Goal: Navigation & Orientation: Find specific page/section

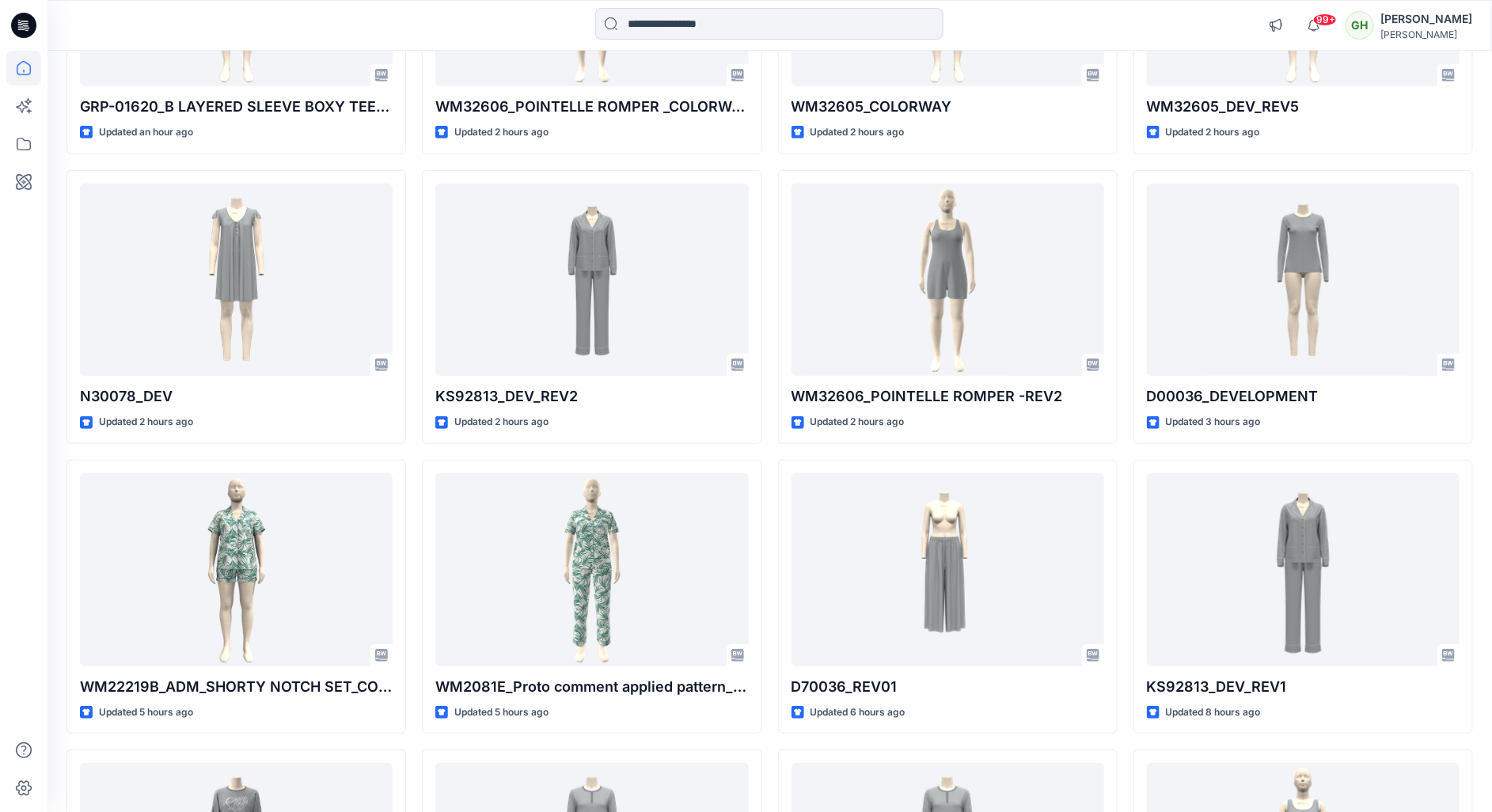
scroll to position [342, 0]
click at [25, 72] on icon at bounding box center [24, 69] width 35 height 35
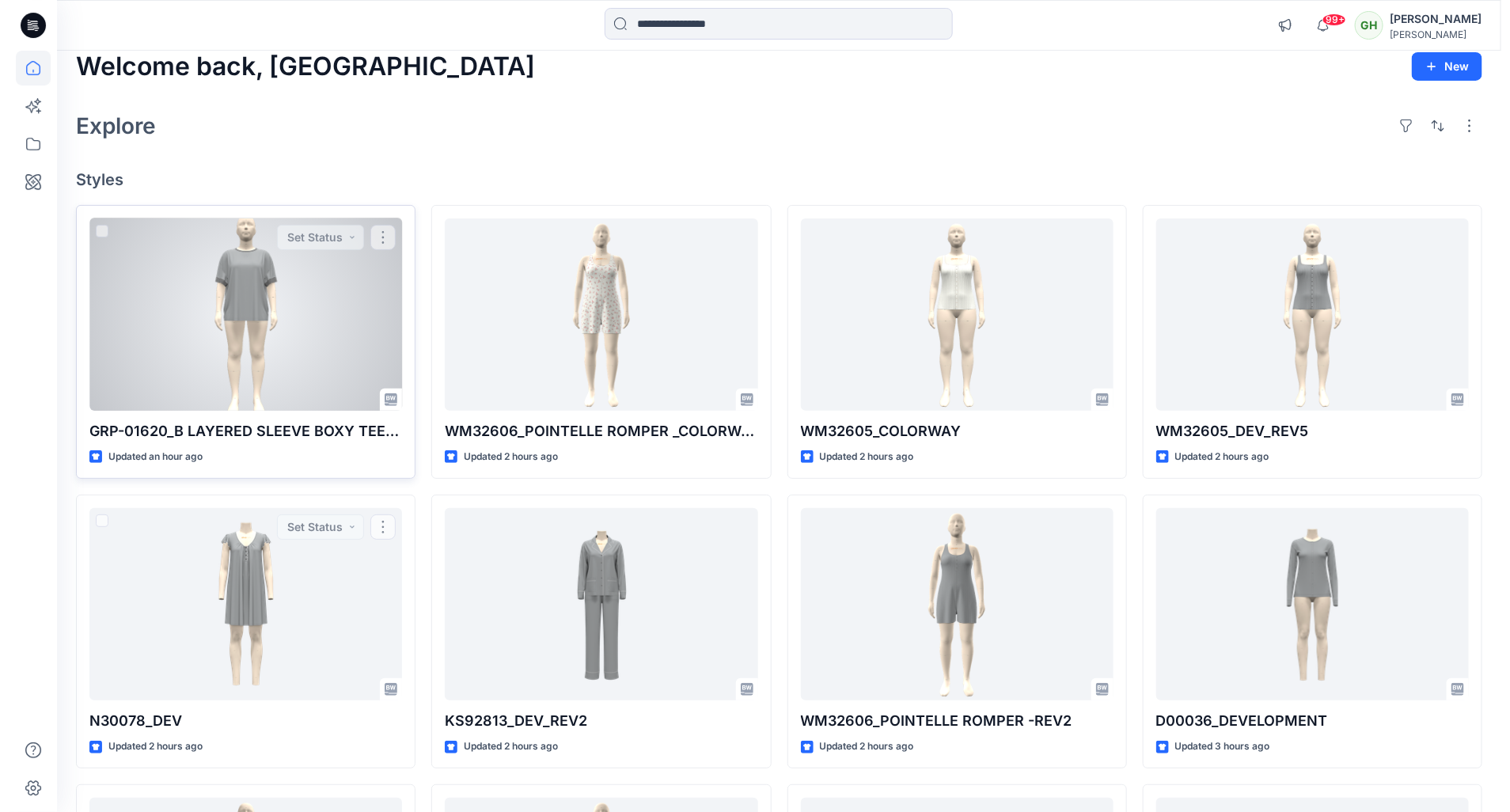
scroll to position [0, 0]
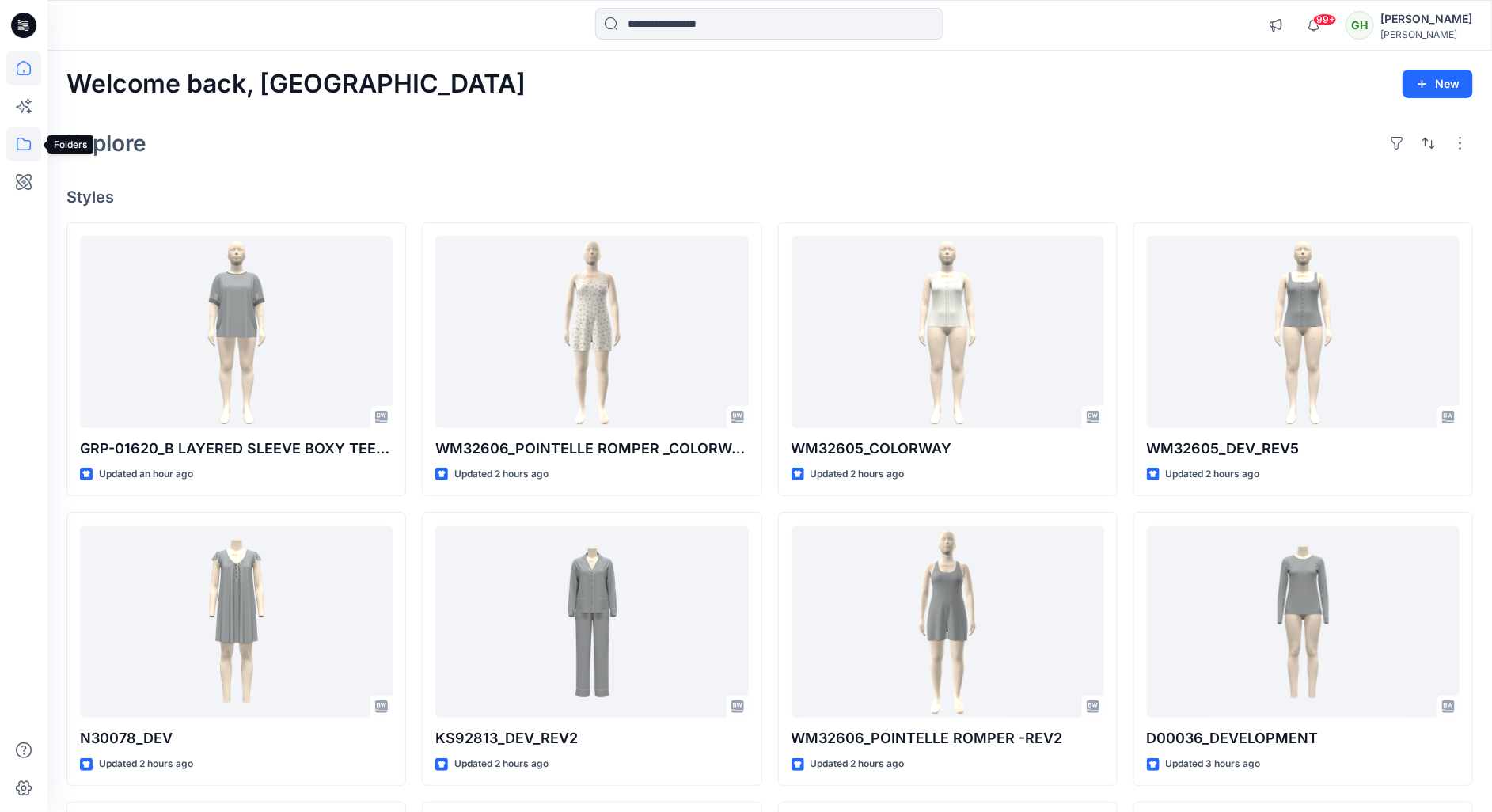
click at [18, 136] on icon at bounding box center [24, 144] width 35 height 35
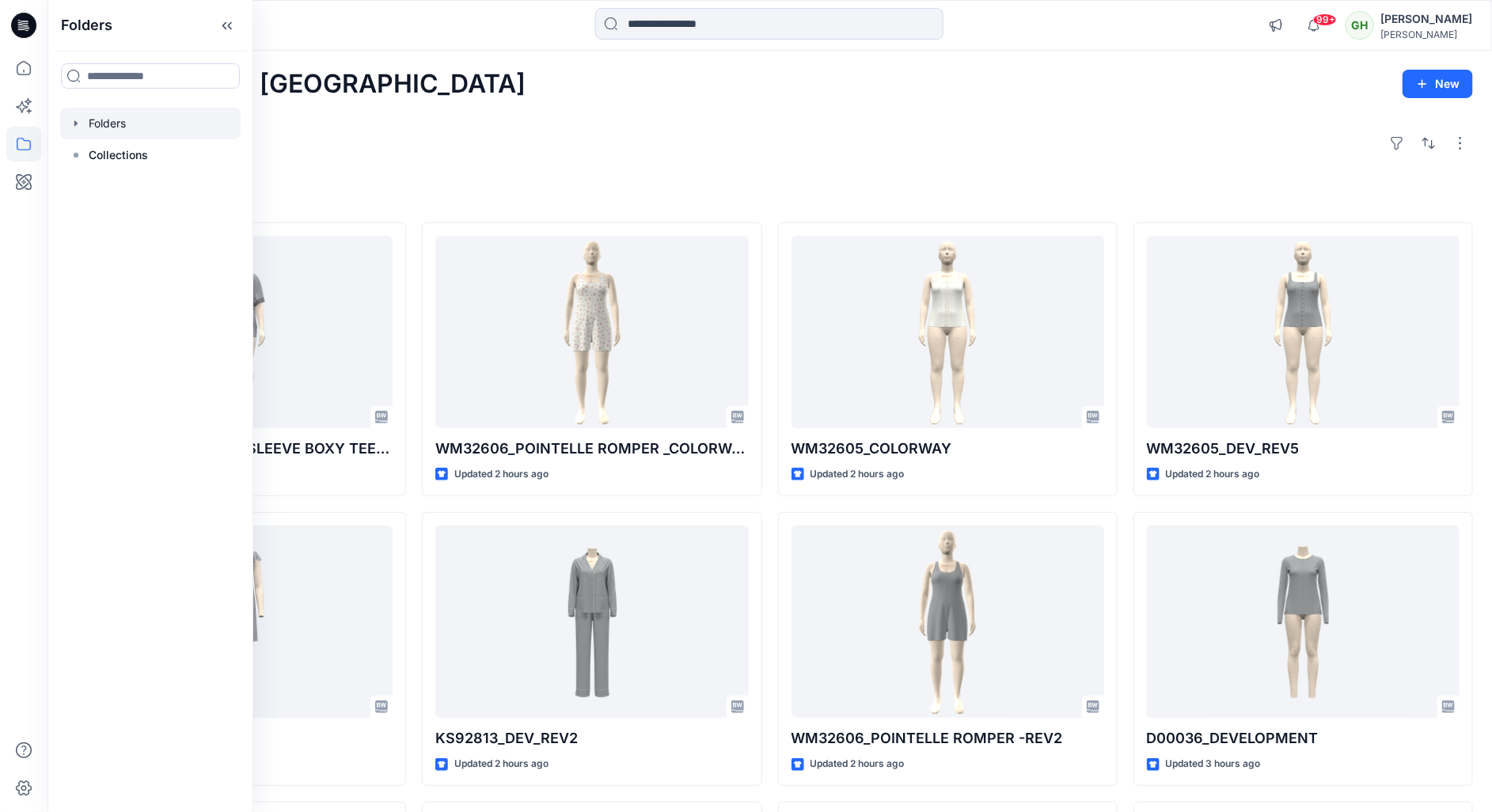
click at [124, 136] on div at bounding box center [150, 124] width 180 height 32
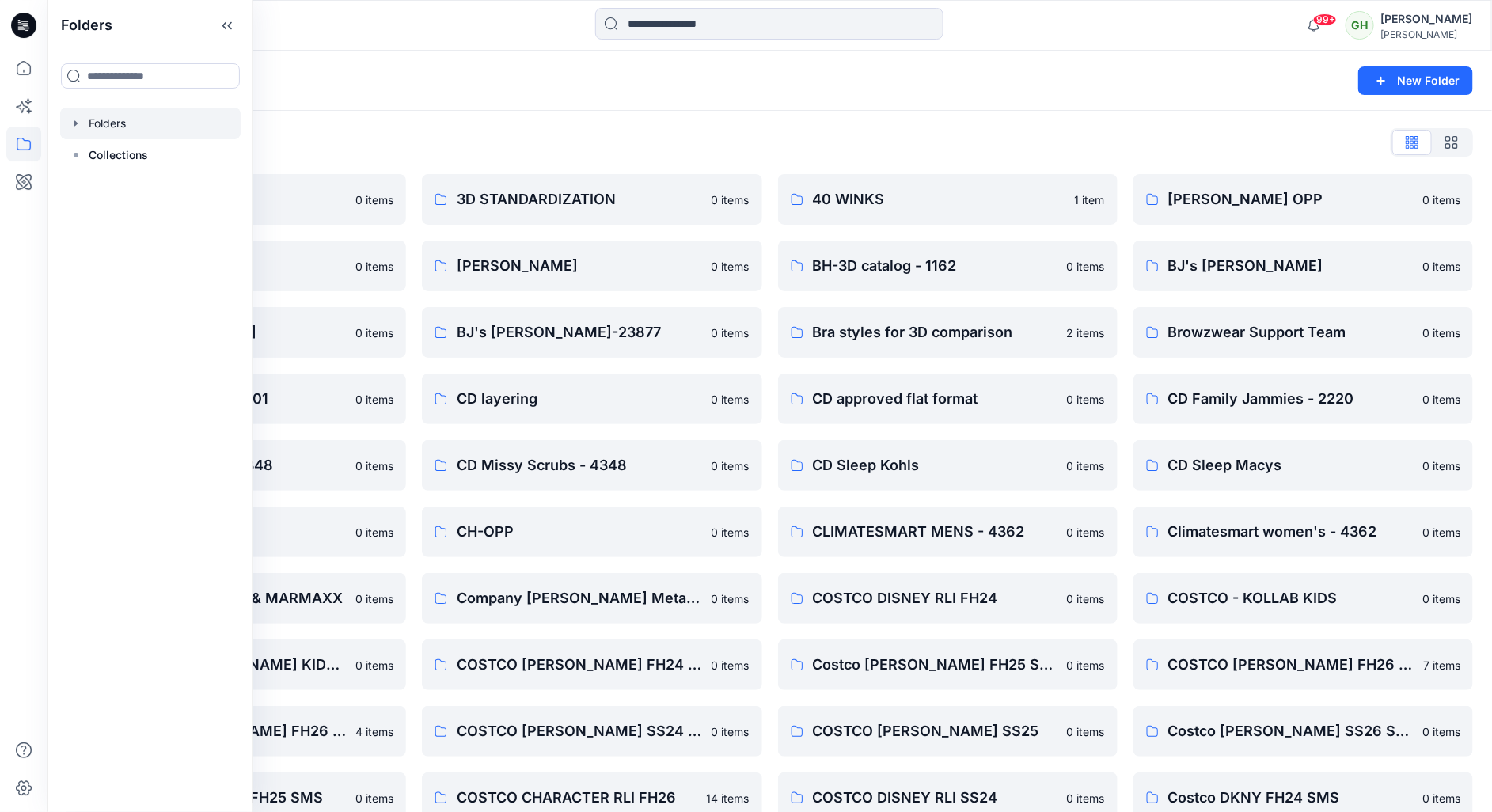
click at [518, 146] on div "Folders List" at bounding box center [769, 143] width 1407 height 25
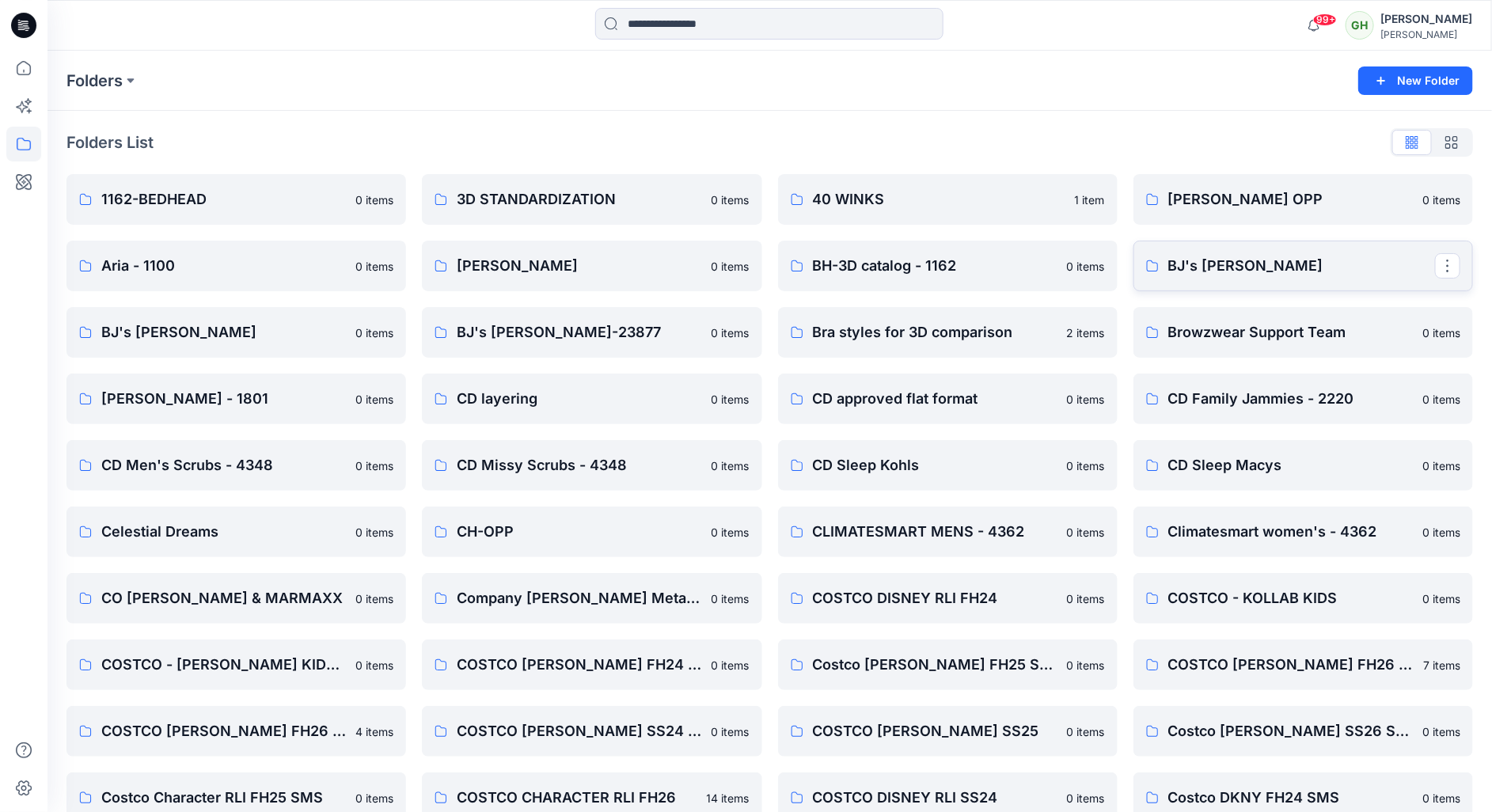
click at [1269, 273] on p "BJ's [PERSON_NAME]" at bounding box center [1302, 266] width 267 height 22
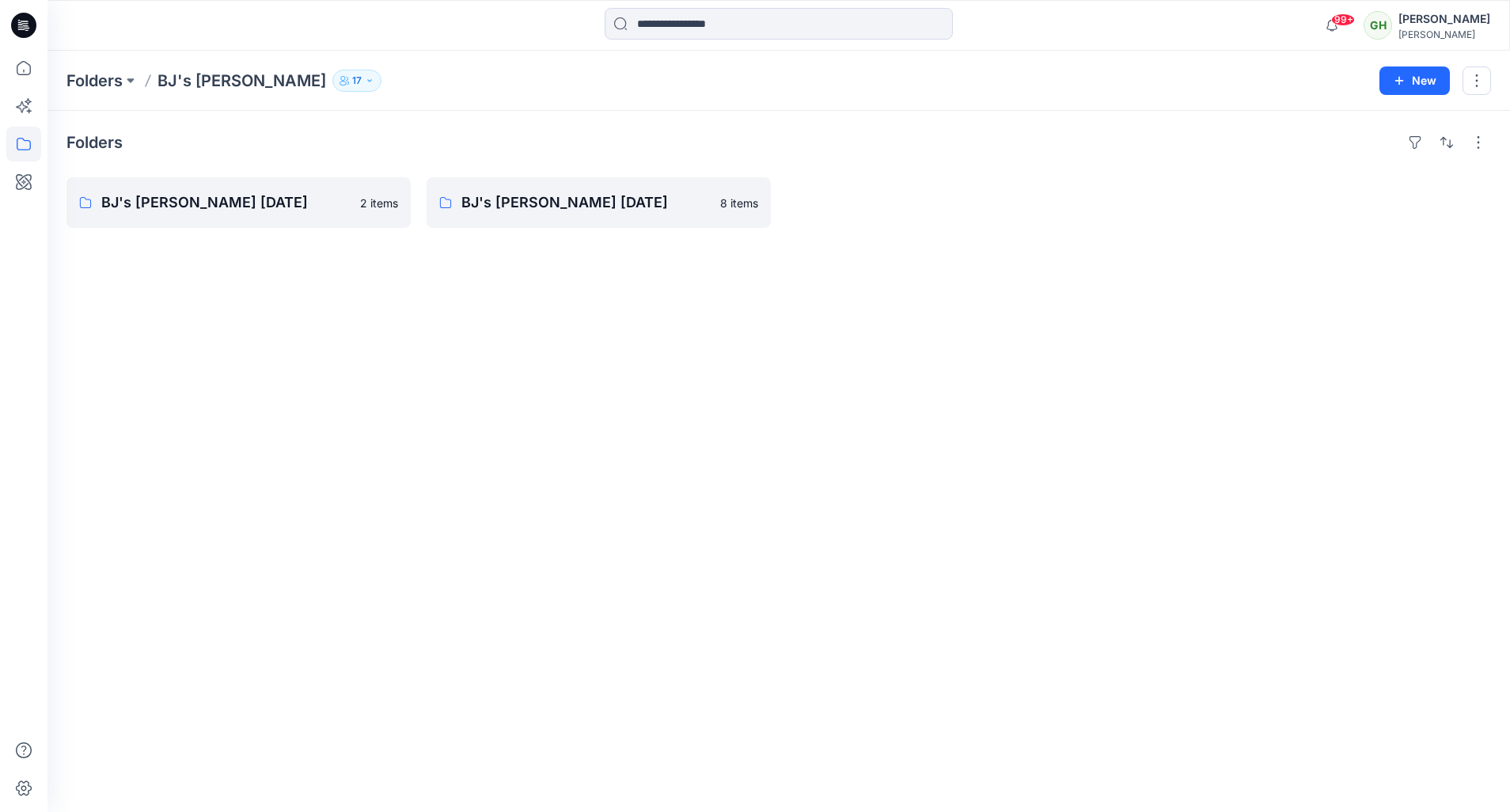
click at [17, 25] on icon at bounding box center [24, 25] width 25 height 25
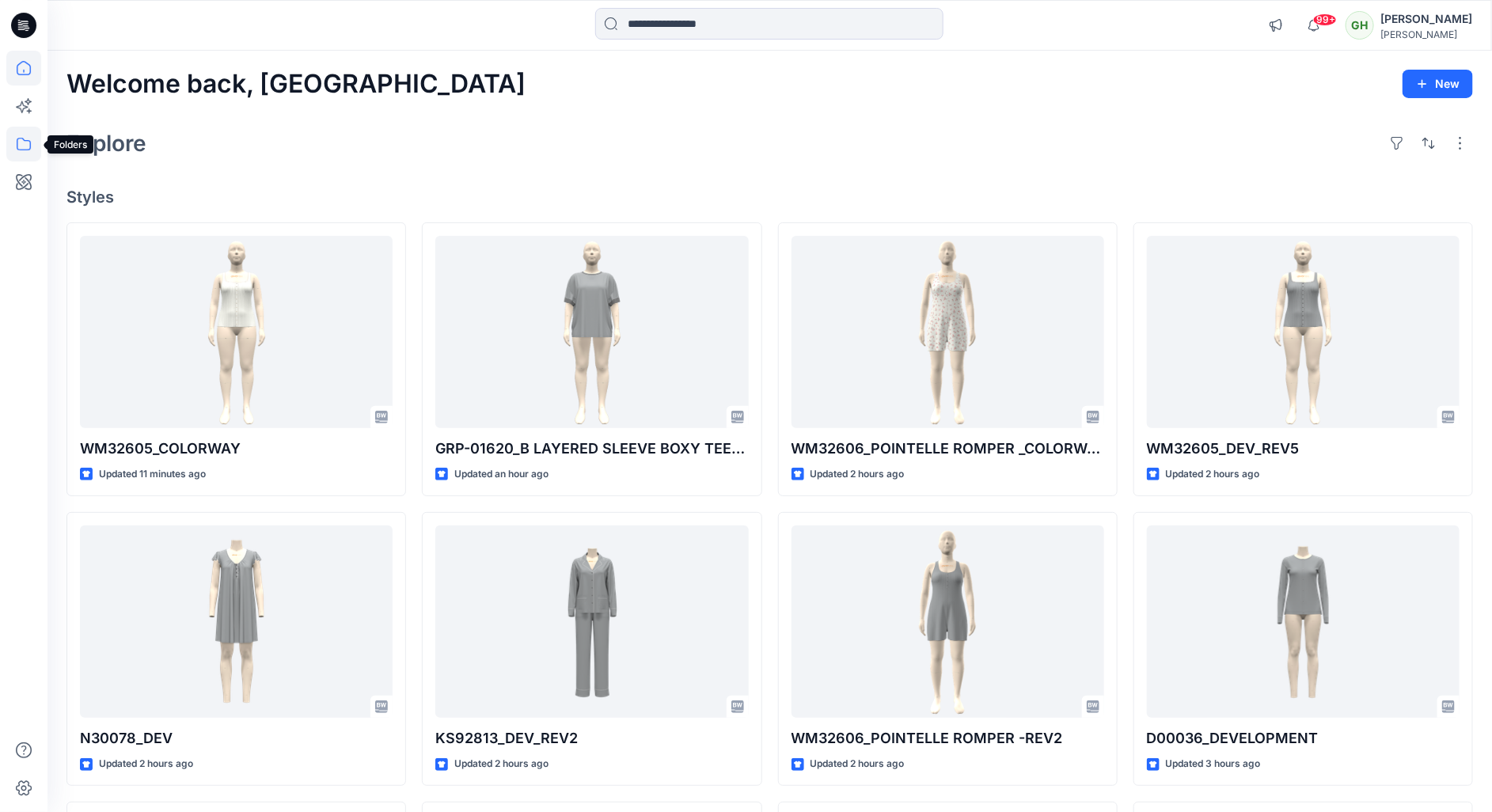
click at [10, 159] on icon at bounding box center [24, 144] width 35 height 35
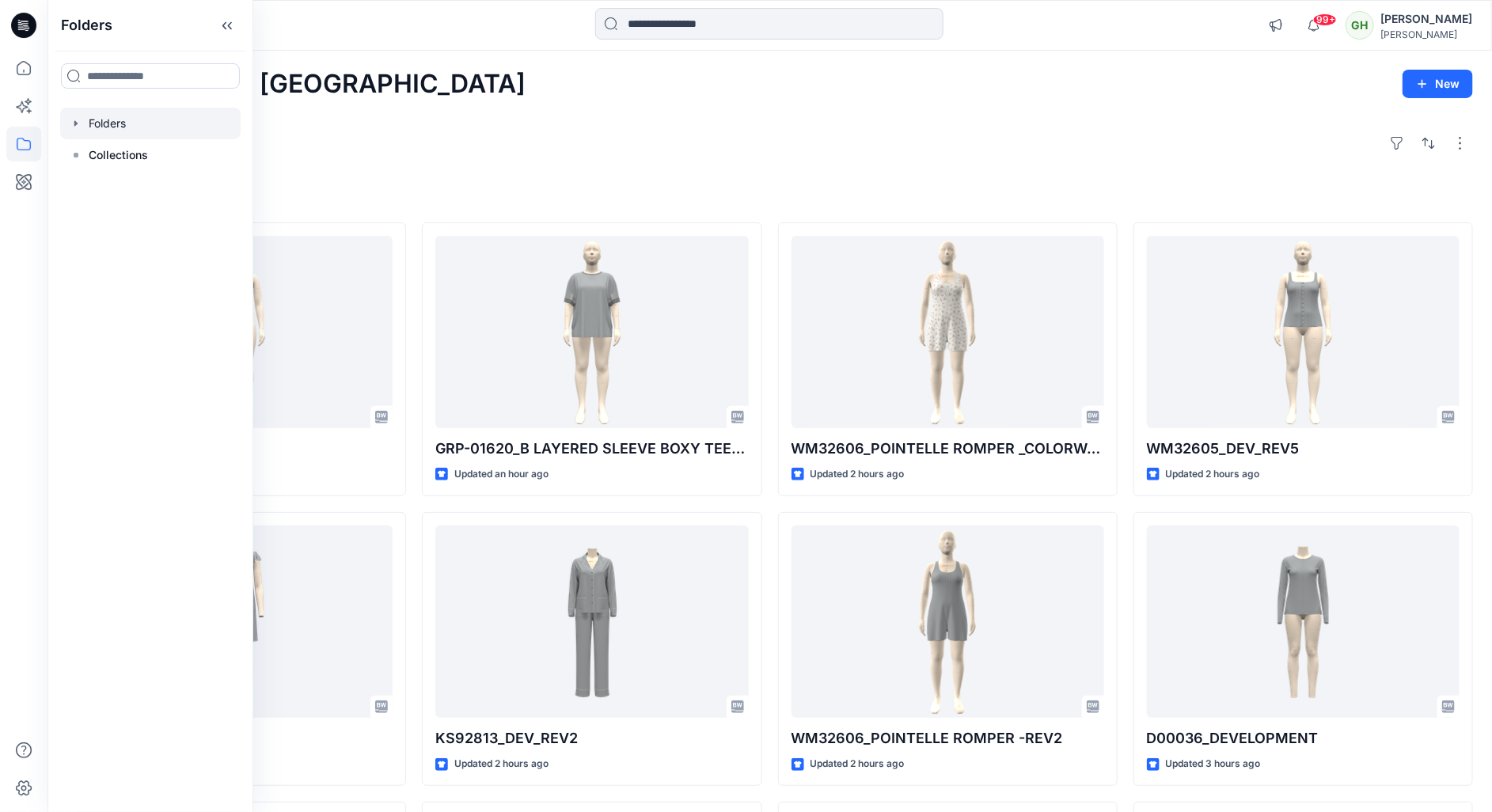
click at [88, 119] on div at bounding box center [150, 124] width 180 height 32
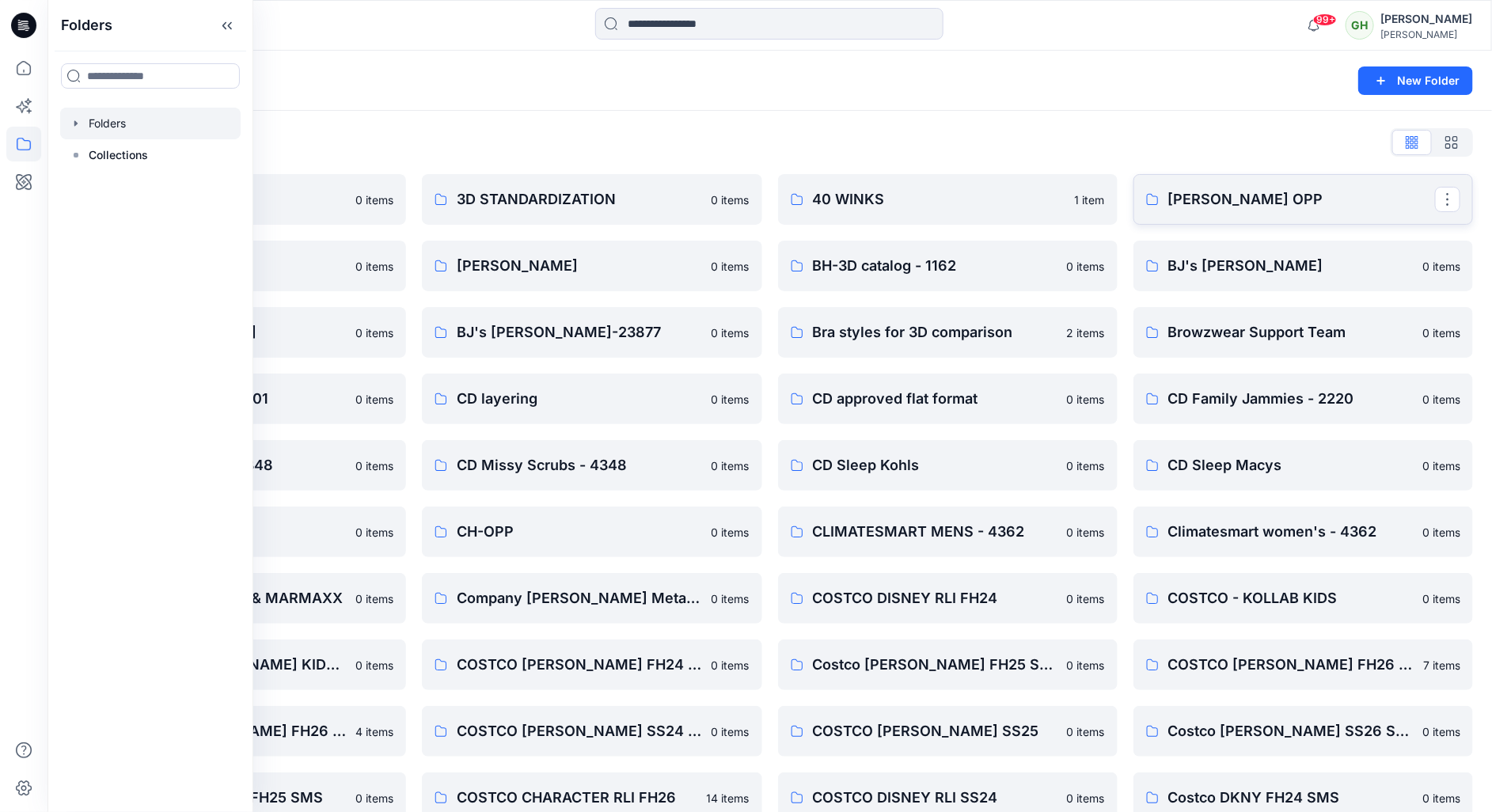
click at [1316, 210] on p "[PERSON_NAME] OPP" at bounding box center [1302, 199] width 267 height 22
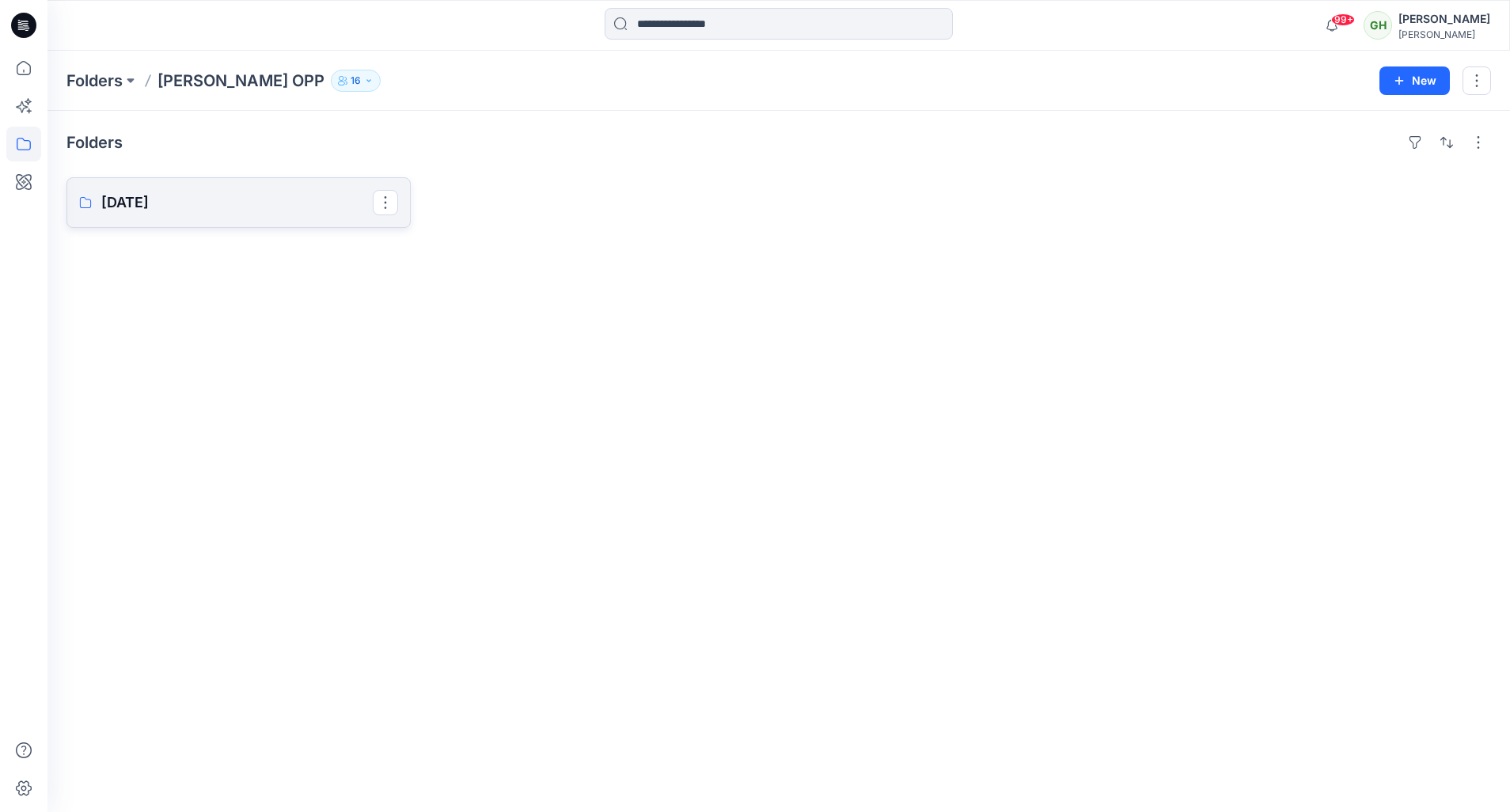
click at [257, 207] on p "[DATE]" at bounding box center [237, 202] width 272 height 22
